Goal: Transaction & Acquisition: Obtain resource

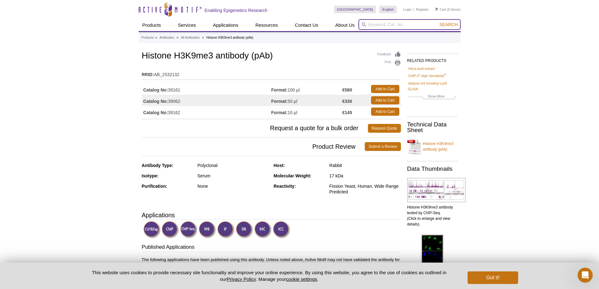
click at [377, 23] on input "search" at bounding box center [409, 24] width 102 height 11
type input "39161"
click at [393, 87] on link "Add to Cart" at bounding box center [385, 89] width 28 height 8
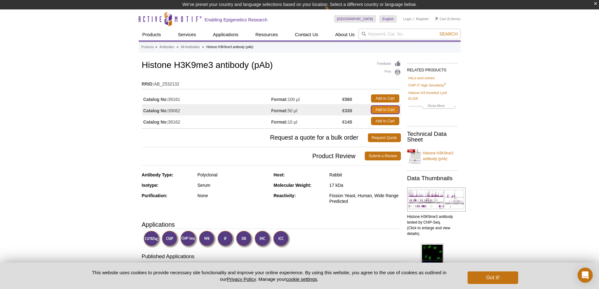
click at [388, 110] on link "Add to Cart" at bounding box center [385, 110] width 28 height 8
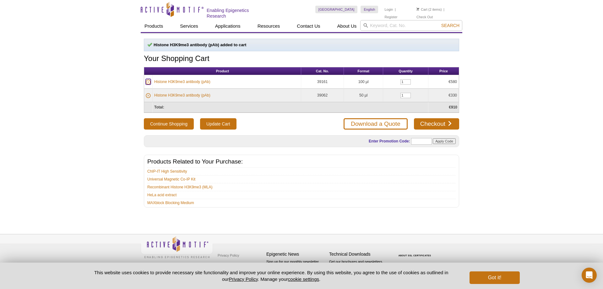
click at [148, 83] on icon at bounding box center [148, 82] width 5 height 5
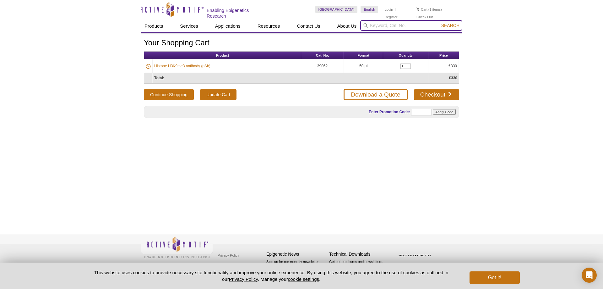
click at [398, 26] on input "search" at bounding box center [411, 25] width 102 height 11
paste input "39159"
type input "39159"
click at [440, 23] on button "Search" at bounding box center [451, 26] width 22 height 6
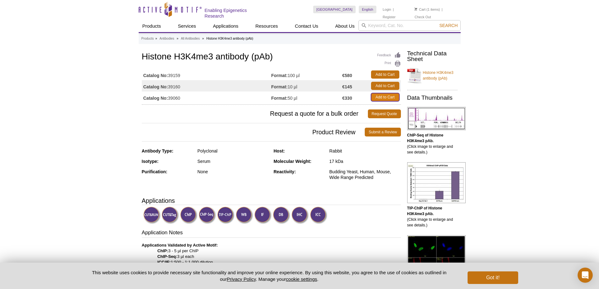
click at [383, 97] on link "Add to Cart" at bounding box center [385, 97] width 28 height 8
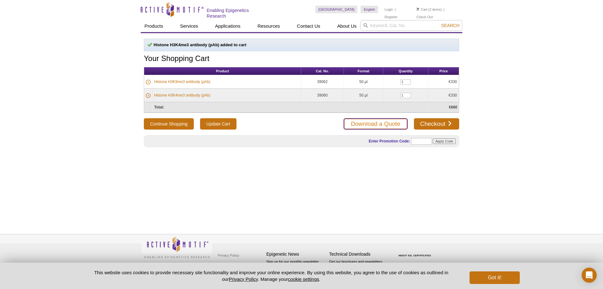
click at [389, 120] on link "Download a Quote" at bounding box center [376, 123] width 64 height 11
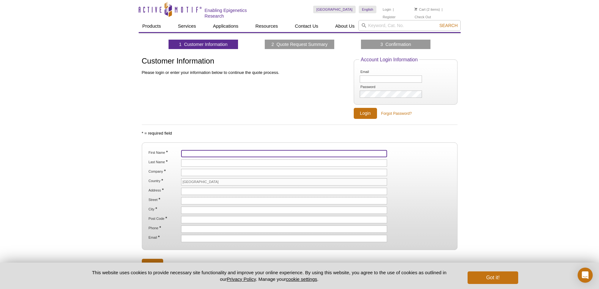
click at [210, 150] on input "First Name *" at bounding box center [284, 153] width 206 height 7
type input "FED"
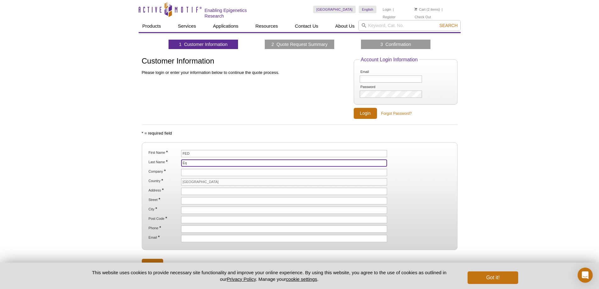
type input "E"
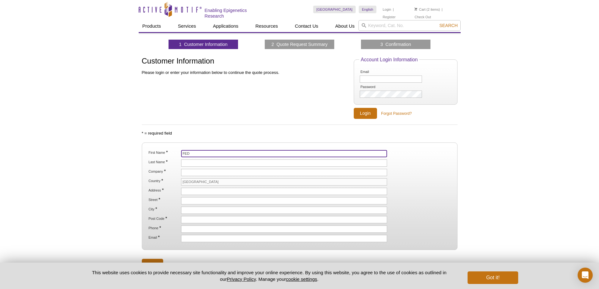
click at [200, 153] on input "FED" at bounding box center [284, 153] width 206 height 7
click at [199, 153] on input "FED" at bounding box center [284, 153] width 206 height 7
type input "Simine"
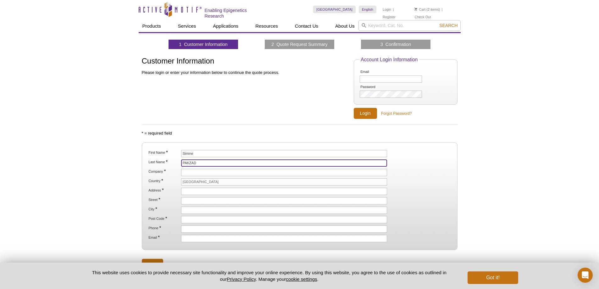
type input "PAKZAD"
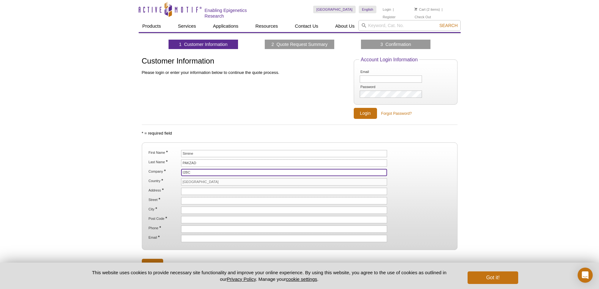
type input "I2BC"
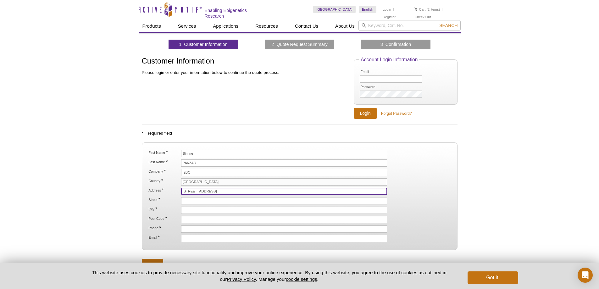
type input "[STREET_ADDRESS]"
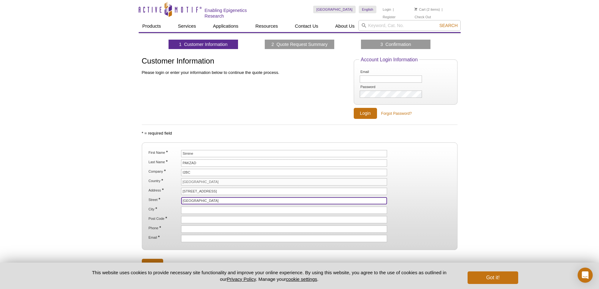
type input "[GEOGRAPHIC_DATA]"
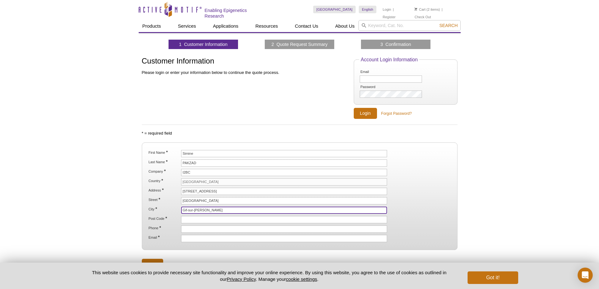
type input "Gif-sur-[PERSON_NAME]"
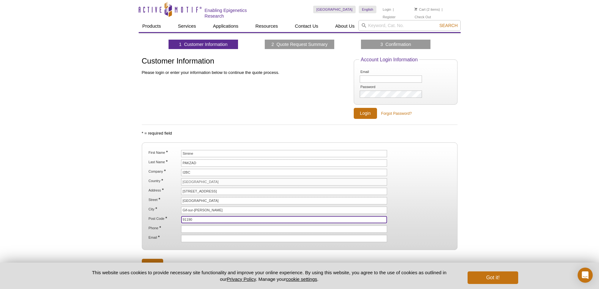
type input "91190"
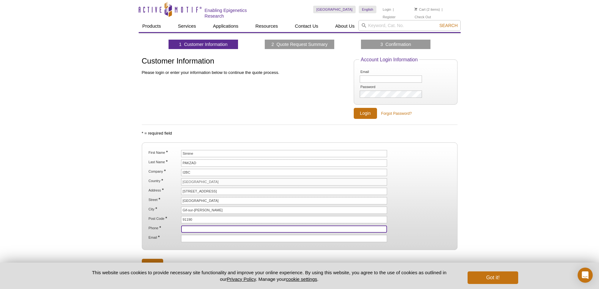
click at [201, 227] on input "Phone *" at bounding box center [284, 228] width 206 height 7
type input "0169826259"
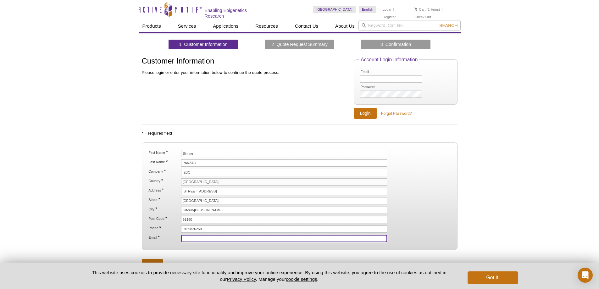
click at [196, 237] on input "Email *" at bounding box center [284, 238] width 206 height 7
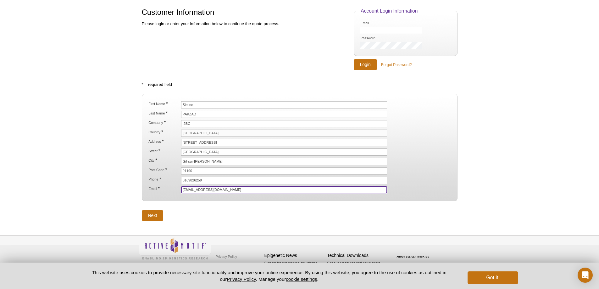
scroll to position [49, 0]
type input "[EMAIL_ADDRESS][DOMAIN_NAME]"
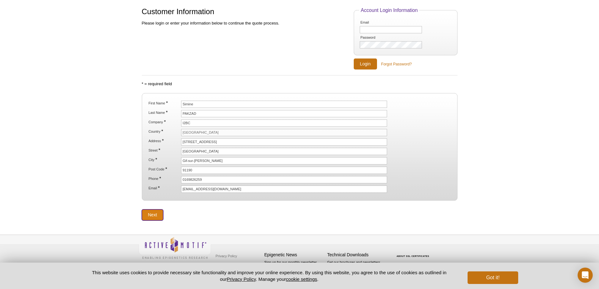
click at [158, 216] on input "Next" at bounding box center [153, 214] width 22 height 11
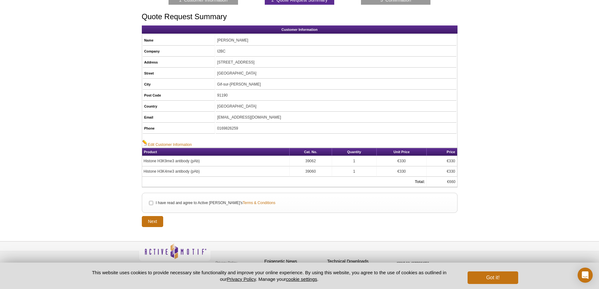
scroll to position [51, 0]
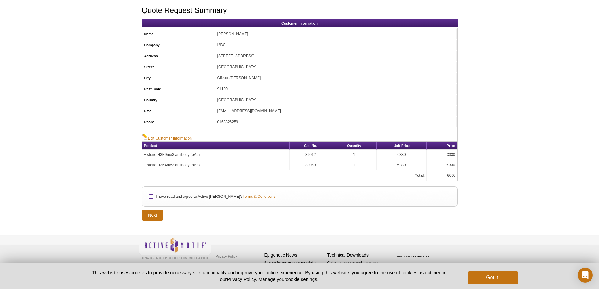
click at [153, 195] on input "I have read and agree to Active Motif's Terms & Conditions" at bounding box center [151, 197] width 4 height 4
checkbox input "true"
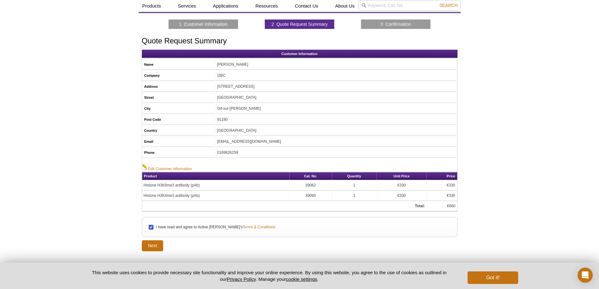
scroll to position [31, 0]
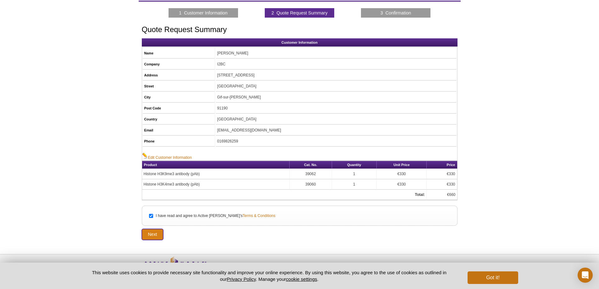
click at [153, 232] on input "Next" at bounding box center [153, 234] width 22 height 11
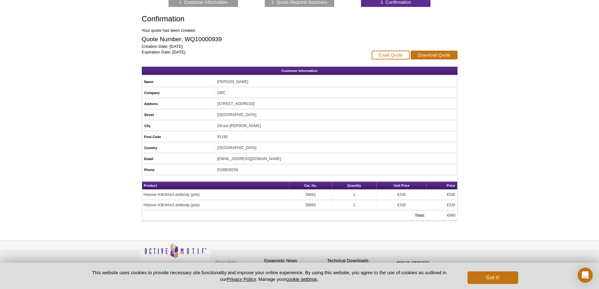
scroll to position [63, 0]
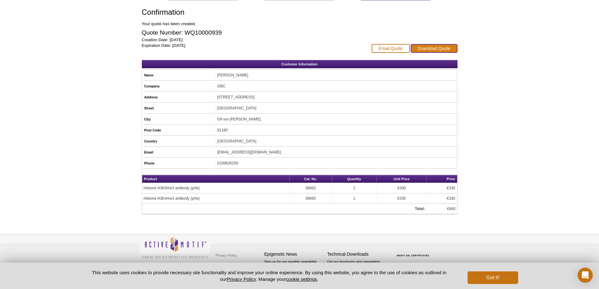
click at [432, 49] on link "Download Quote" at bounding box center [433, 48] width 47 height 9
